Goal: Use online tool/utility: Utilize a website feature to perform a specific function

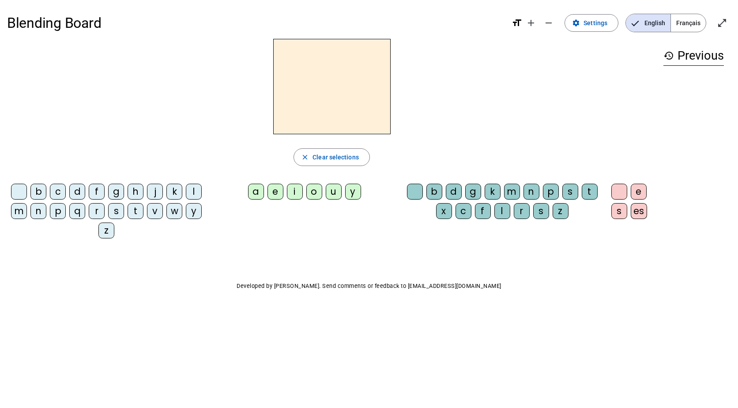
click at [116, 189] on div "g" at bounding box center [116, 192] width 16 height 16
click at [256, 190] on div "a" at bounding box center [256, 192] width 16 height 16
click at [513, 194] on div "m" at bounding box center [512, 192] width 16 height 16
click at [637, 190] on div "e" at bounding box center [639, 192] width 16 height 16
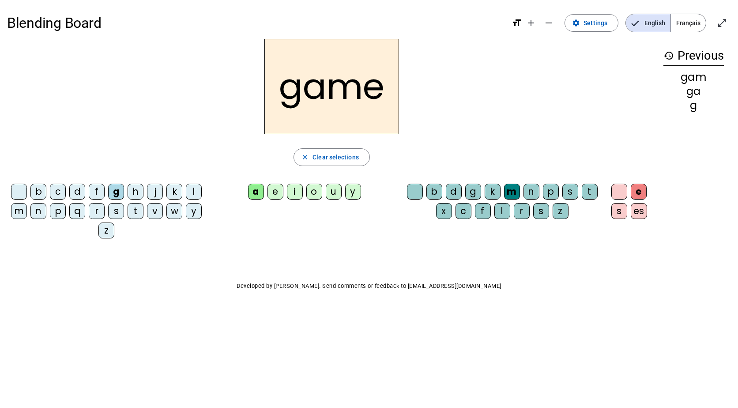
click at [634, 208] on div "es" at bounding box center [639, 211] width 16 height 16
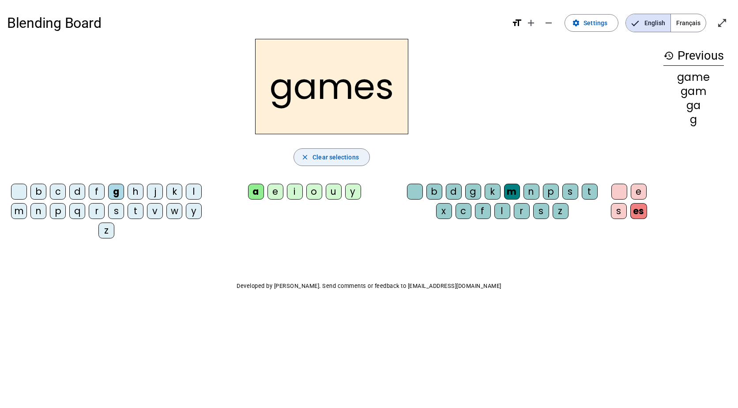
click at [353, 156] on span "Clear selections" at bounding box center [335, 157] width 46 height 11
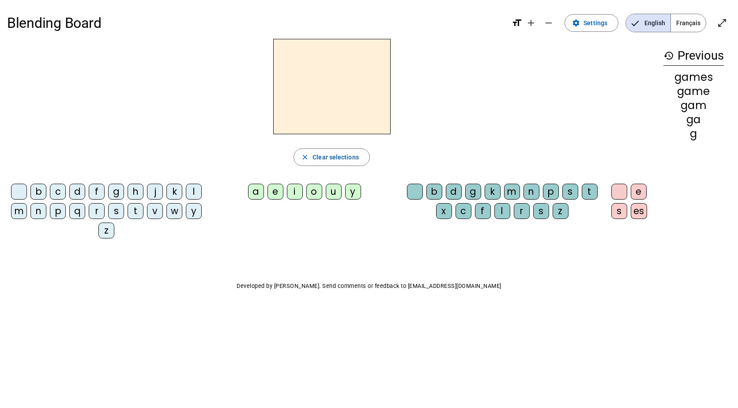
click at [35, 192] on div "b" at bounding box center [38, 192] width 16 height 16
click at [251, 192] on div "a" at bounding box center [256, 192] width 16 height 16
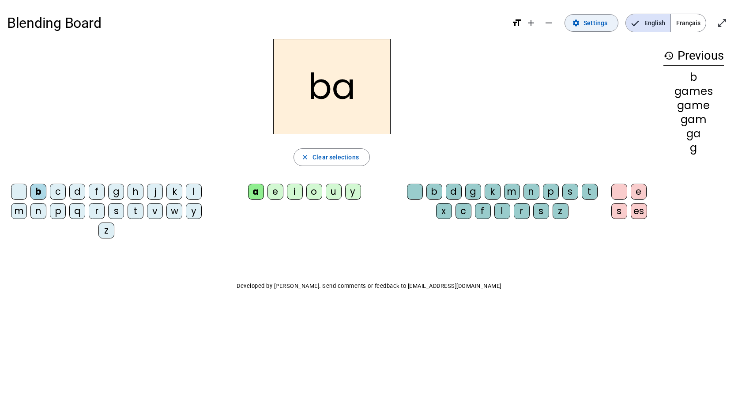
click at [586, 27] on span "Settings" at bounding box center [595, 23] width 24 height 11
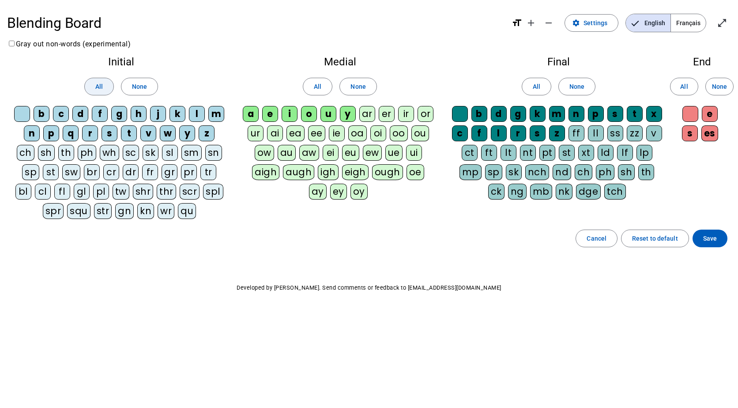
click at [101, 83] on span "All" at bounding box center [99, 86] width 8 height 11
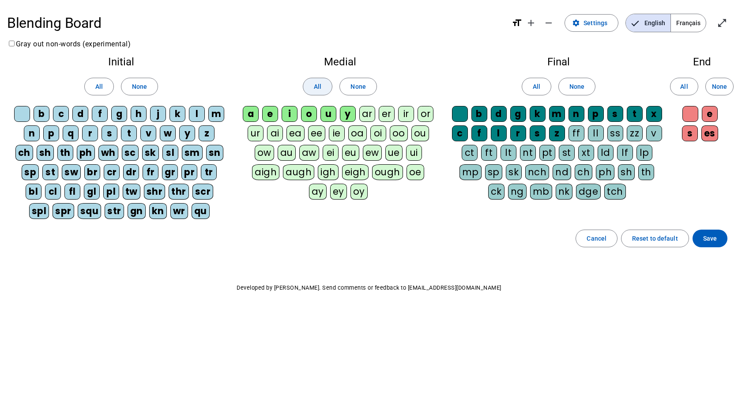
click at [329, 85] on span at bounding box center [317, 86] width 29 height 21
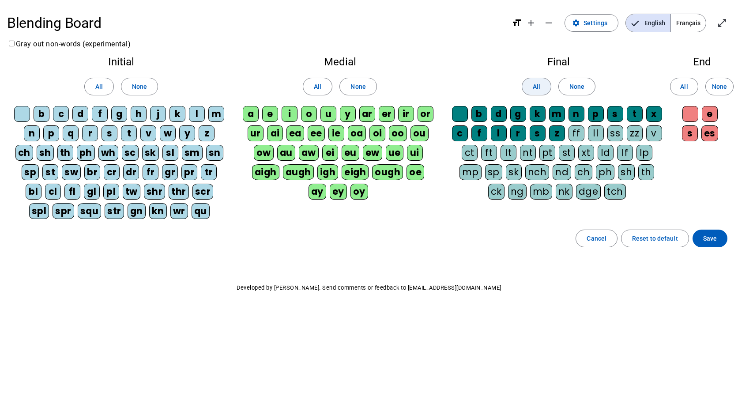
click at [534, 86] on span "All" at bounding box center [537, 86] width 8 height 11
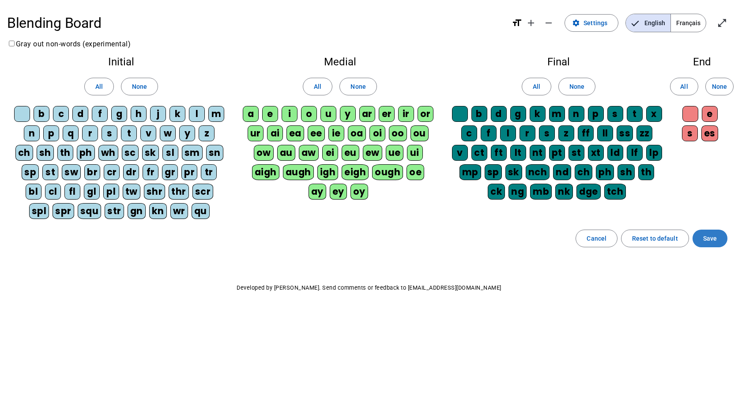
click at [701, 233] on span at bounding box center [709, 238] width 35 height 21
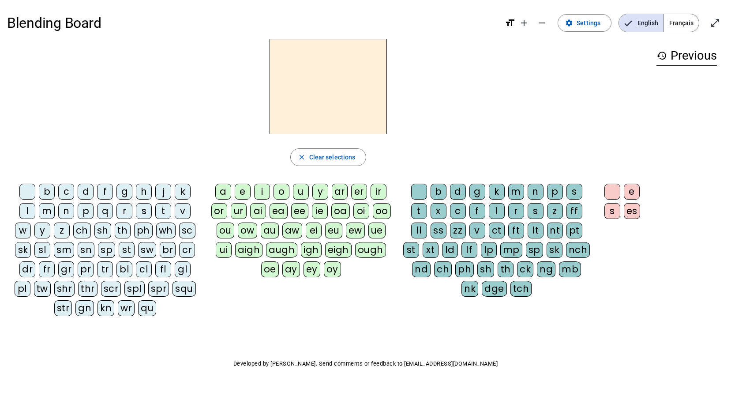
click at [47, 214] on div "m" at bounding box center [47, 211] width 16 height 16
click at [679, 18] on span "Français" at bounding box center [681, 23] width 35 height 18
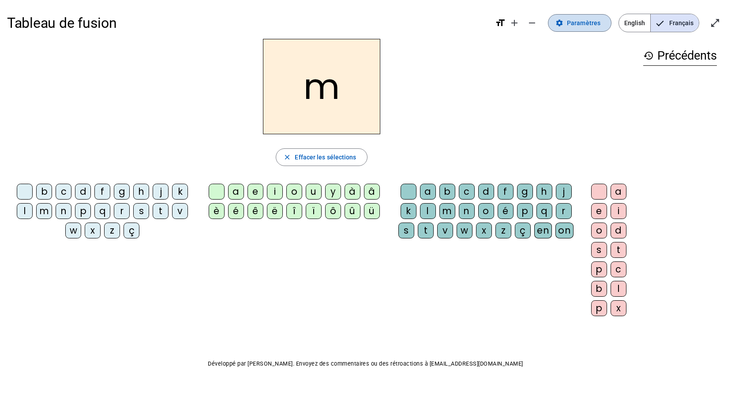
click at [592, 26] on span "Paramètres" at bounding box center [584, 23] width 34 height 11
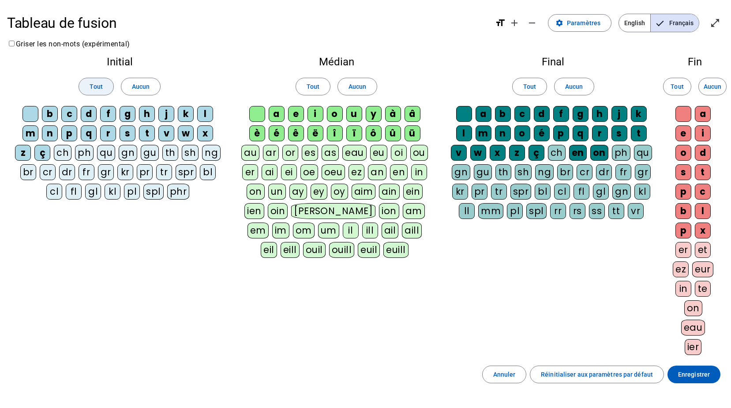
click at [101, 86] on span "Tout" at bounding box center [96, 86] width 13 height 11
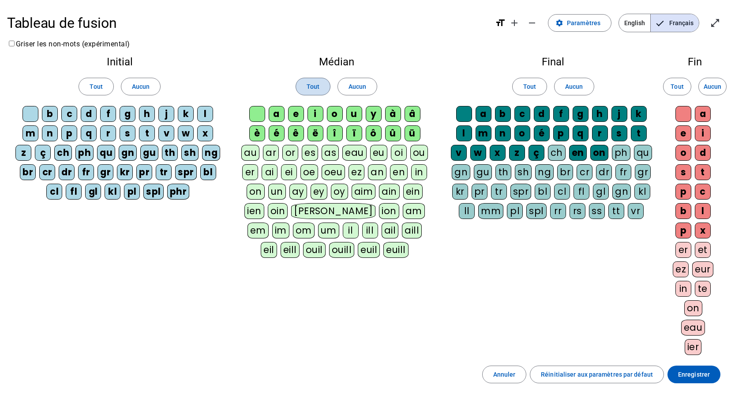
click at [323, 82] on span at bounding box center [313, 86] width 34 height 21
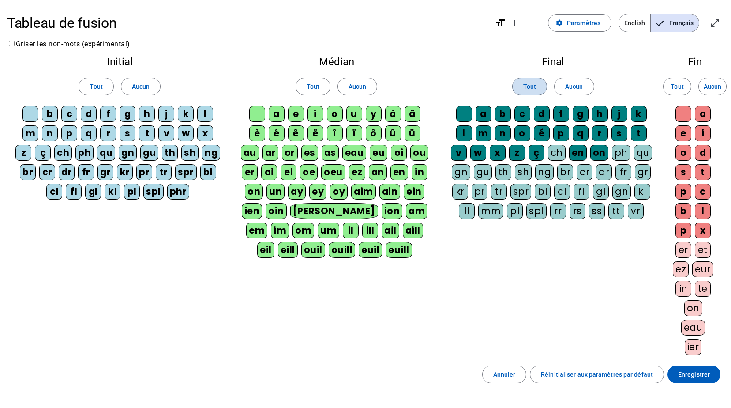
drag, startPoint x: 528, startPoint y: 86, endPoint x: 582, endPoint y: 86, distance: 53.8
click at [529, 86] on span "Tout" at bounding box center [529, 86] width 13 height 11
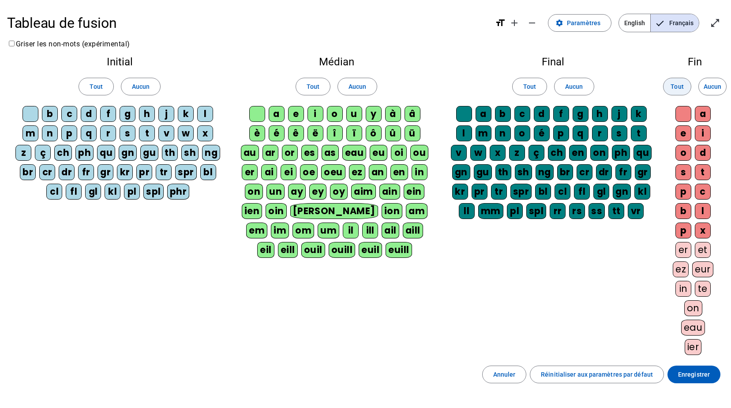
click at [682, 86] on span "Tout" at bounding box center [677, 86] width 13 height 11
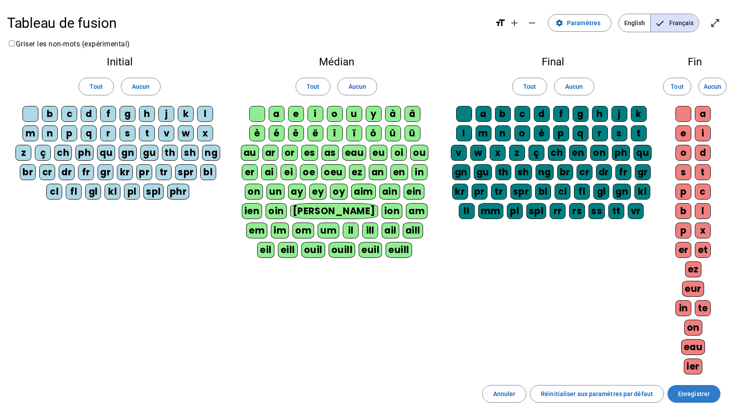
click at [701, 391] on span "Enregistrer" at bounding box center [694, 393] width 32 height 11
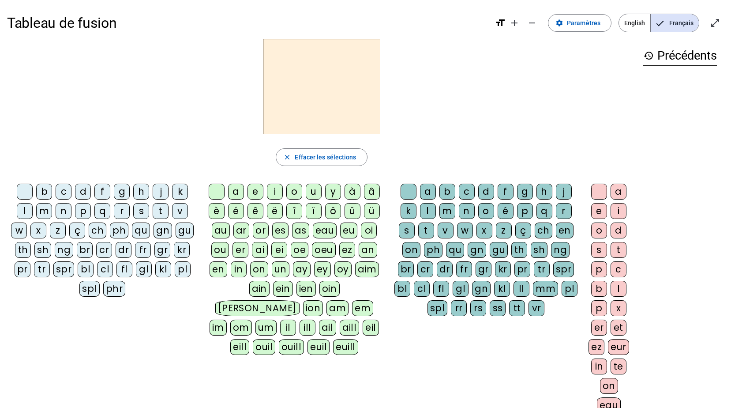
click at [42, 209] on div "m" at bounding box center [44, 211] width 16 height 16
click at [368, 252] on div "an" at bounding box center [368, 250] width 19 height 16
click at [428, 229] on div "t" at bounding box center [426, 230] width 16 height 16
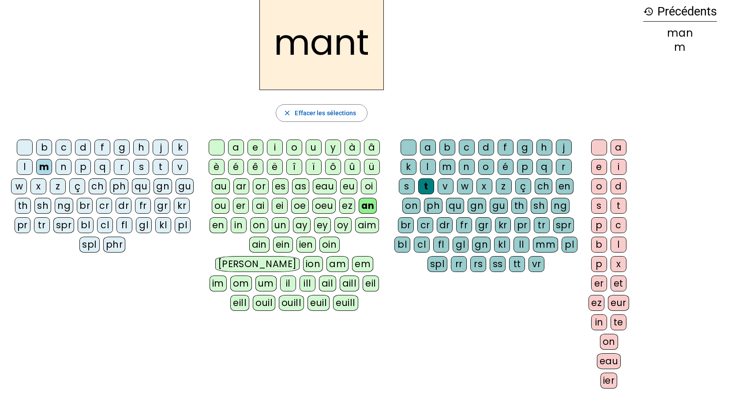
scroll to position [88, 0]
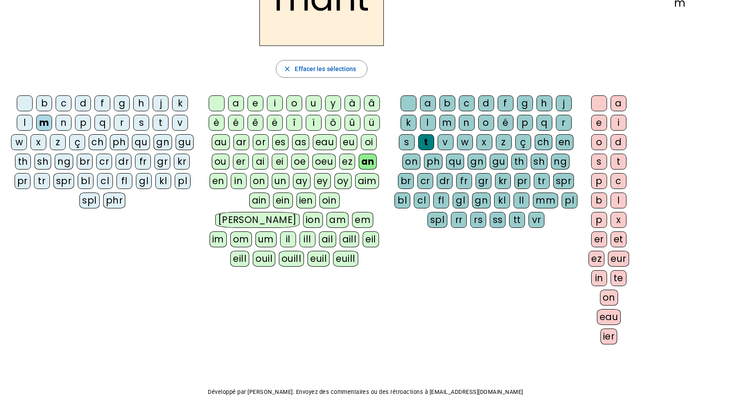
click at [610, 317] on div "eau" at bounding box center [609, 317] width 24 height 16
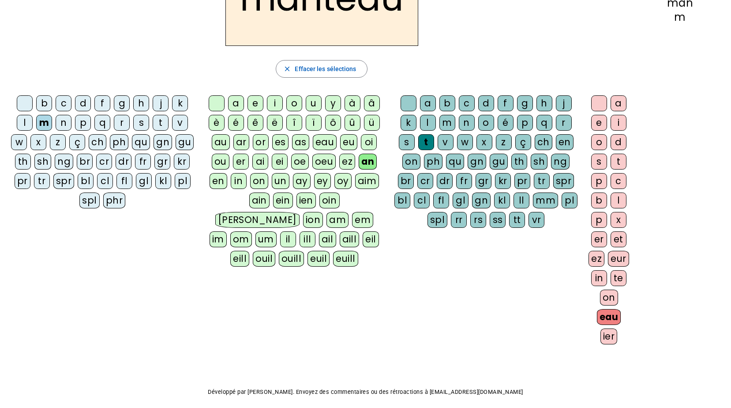
scroll to position [0, 0]
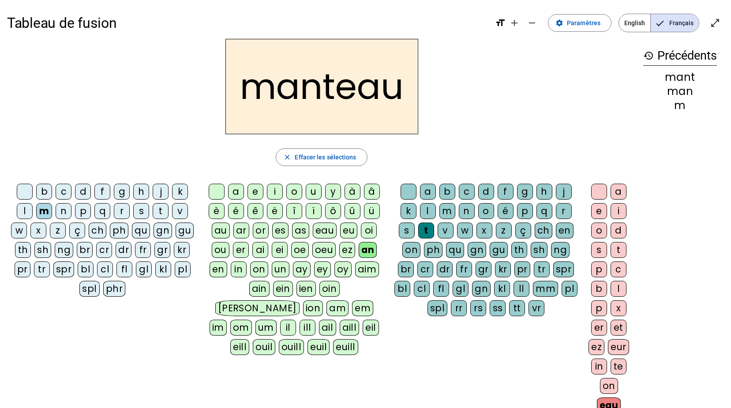
click at [40, 195] on div "b" at bounding box center [44, 192] width 16 height 16
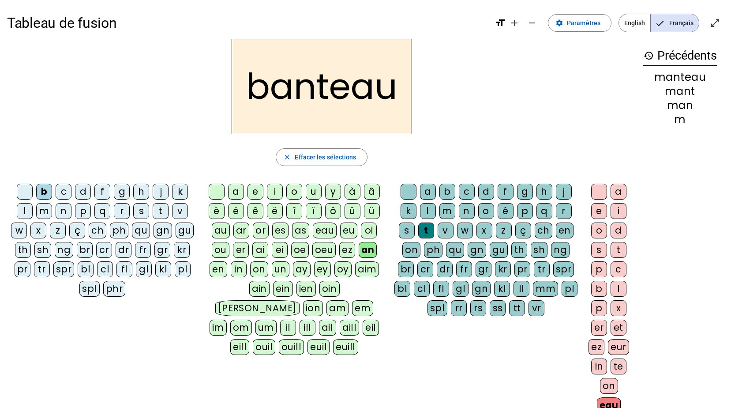
click at [230, 194] on div "a" at bounding box center [236, 192] width 16 height 16
